Goal: Task Accomplishment & Management: Manage account settings

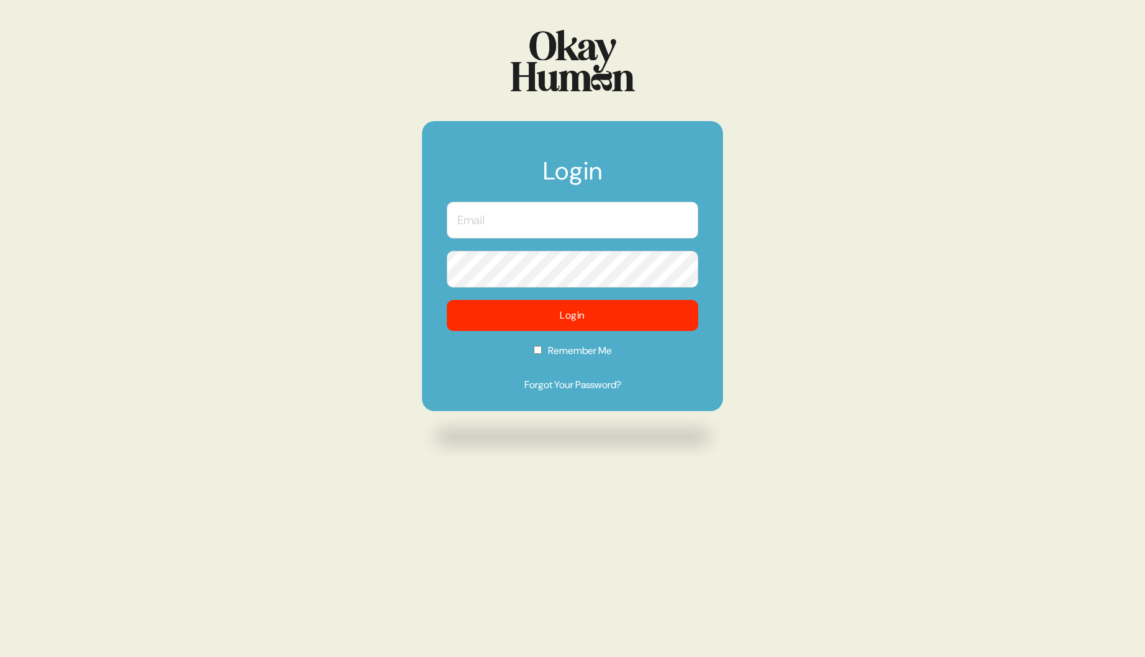
click at [527, 221] on input "text" at bounding box center [572, 220] width 251 height 37
click at [545, 222] on input "text" at bounding box center [572, 220] width 251 height 37
click at [0, 656] on com-1password-button at bounding box center [0, 657] width 0 height 0
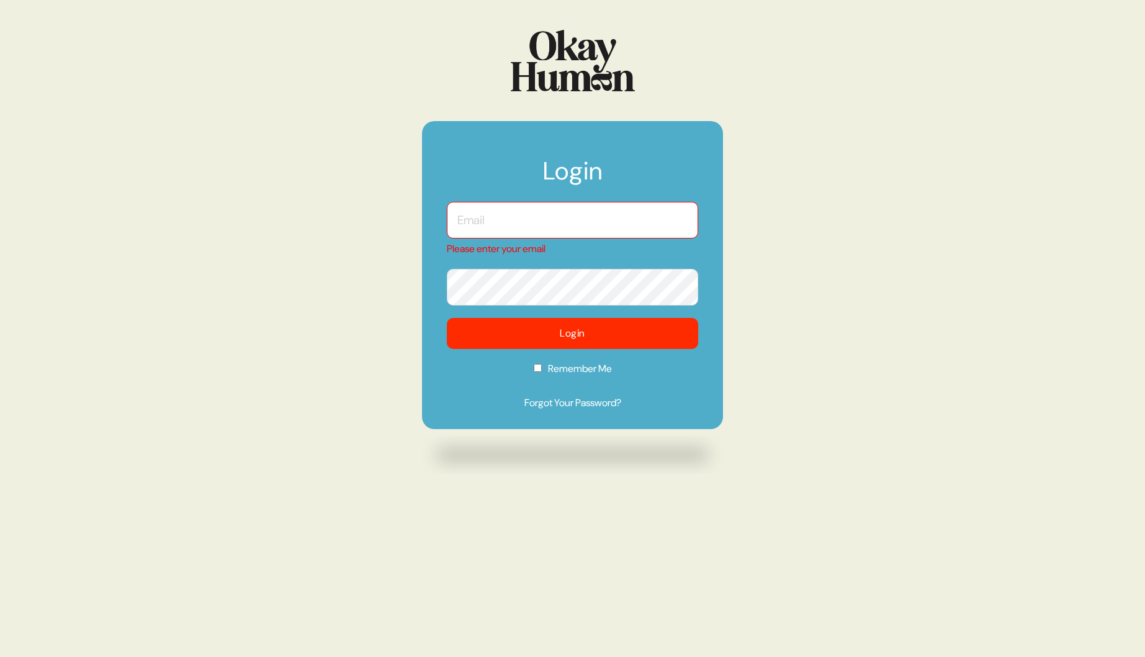
click at [519, 219] on input "text" at bounding box center [572, 220] width 251 height 37
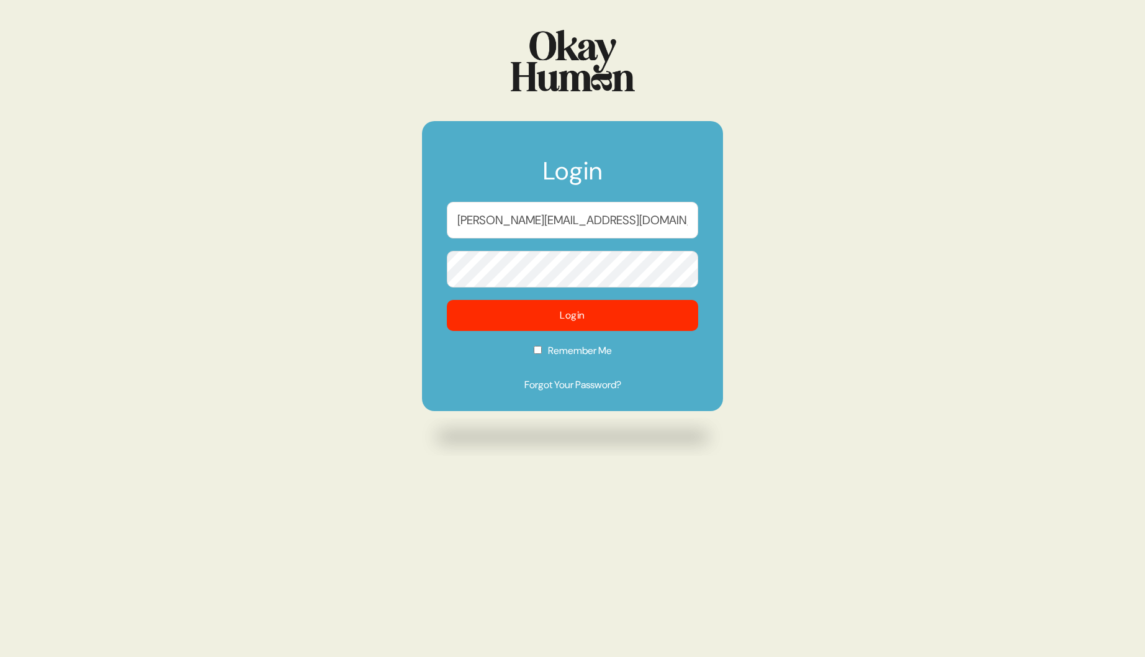
type input "[PERSON_NAME][EMAIL_ADDRESS][DOMAIN_NAME]"
click at [337, 254] on div "Login [PERSON_NAME][EMAIL_ADDRESS][DOMAIN_NAME] Login Remember Me Forgot Your P…" at bounding box center [572, 328] width 1145 height 657
click at [569, 385] on link "Forgot Your Password?" at bounding box center [572, 384] width 251 height 15
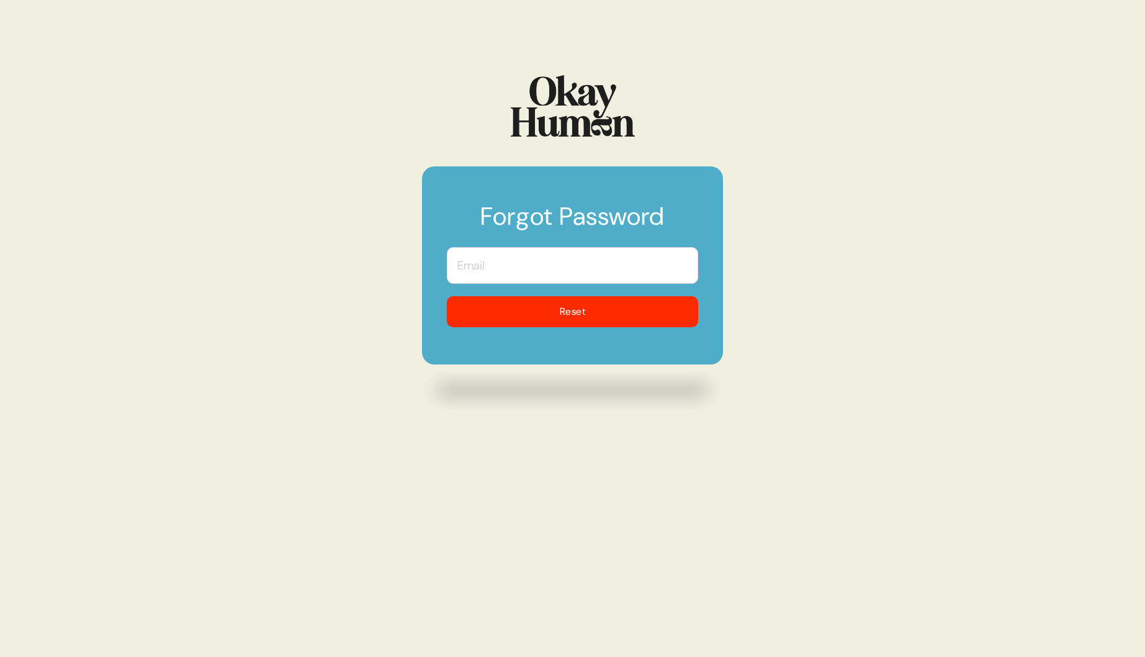
click at [505, 269] on input "text" at bounding box center [572, 265] width 251 height 37
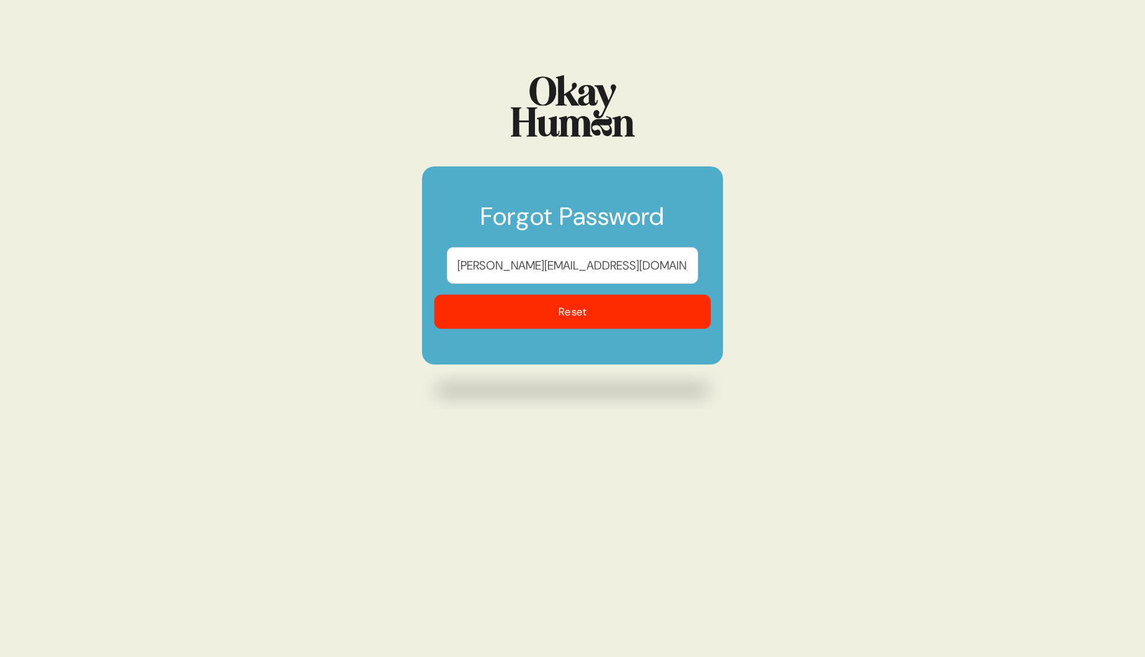
click at [655, 310] on button "Reset" at bounding box center [572, 312] width 277 height 34
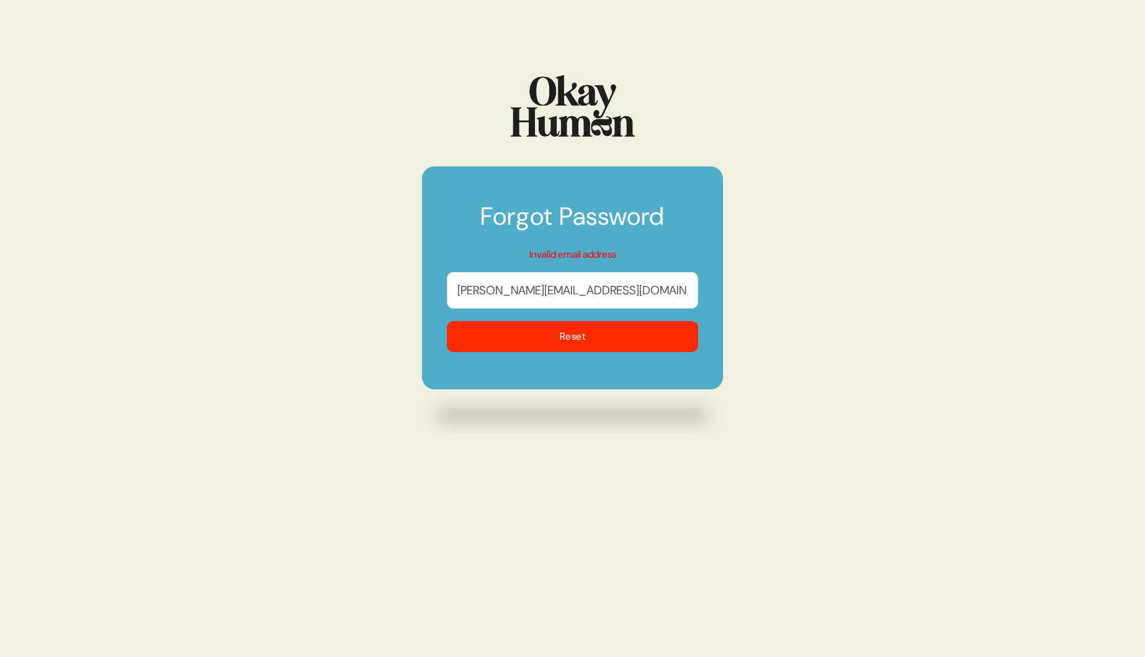
drag, startPoint x: 588, startPoint y: 290, endPoint x: 493, endPoint y: 291, distance: 94.3
click at [493, 291] on input "[PERSON_NAME][EMAIL_ADDRESS][DOMAIN_NAME]" at bounding box center [572, 290] width 251 height 37
type input "[PERSON_NAME][EMAIL_ADDRESS][DOMAIN_NAME]"
click at [259, 351] on div "Forgot Password Invalid email address [PERSON_NAME][EMAIL_ADDRESS][DOMAIN_NAME]…" at bounding box center [572, 328] width 1145 height 657
click at [565, 338] on button "Reset" at bounding box center [572, 337] width 277 height 34
